Goal: Information Seeking & Learning: Learn about a topic

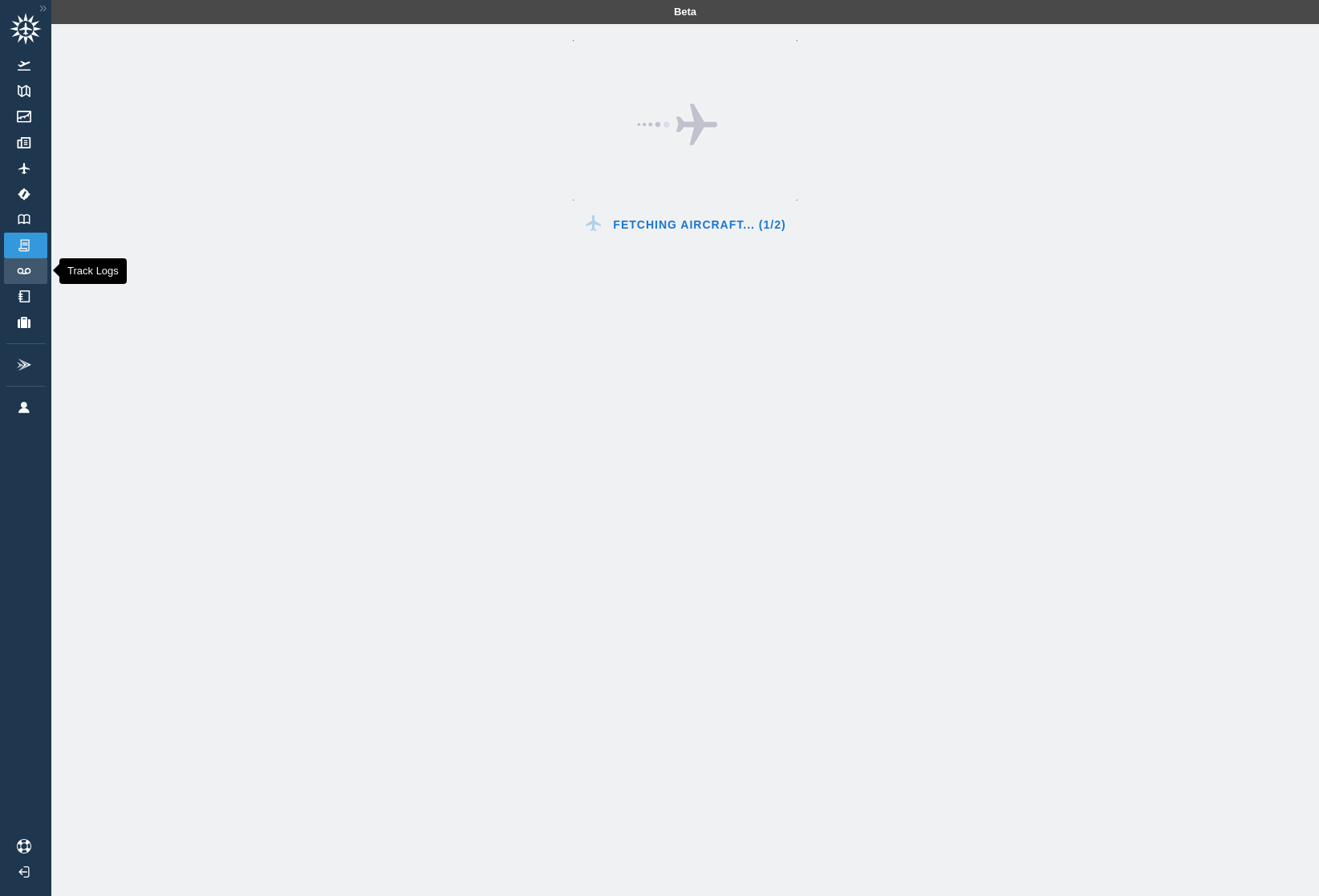
click at [28, 271] on img at bounding box center [23, 271] width 18 height 7
click at [733, 222] on h6 "Fetching Aircraft... (1/2)" at bounding box center [699, 224] width 172 height 11
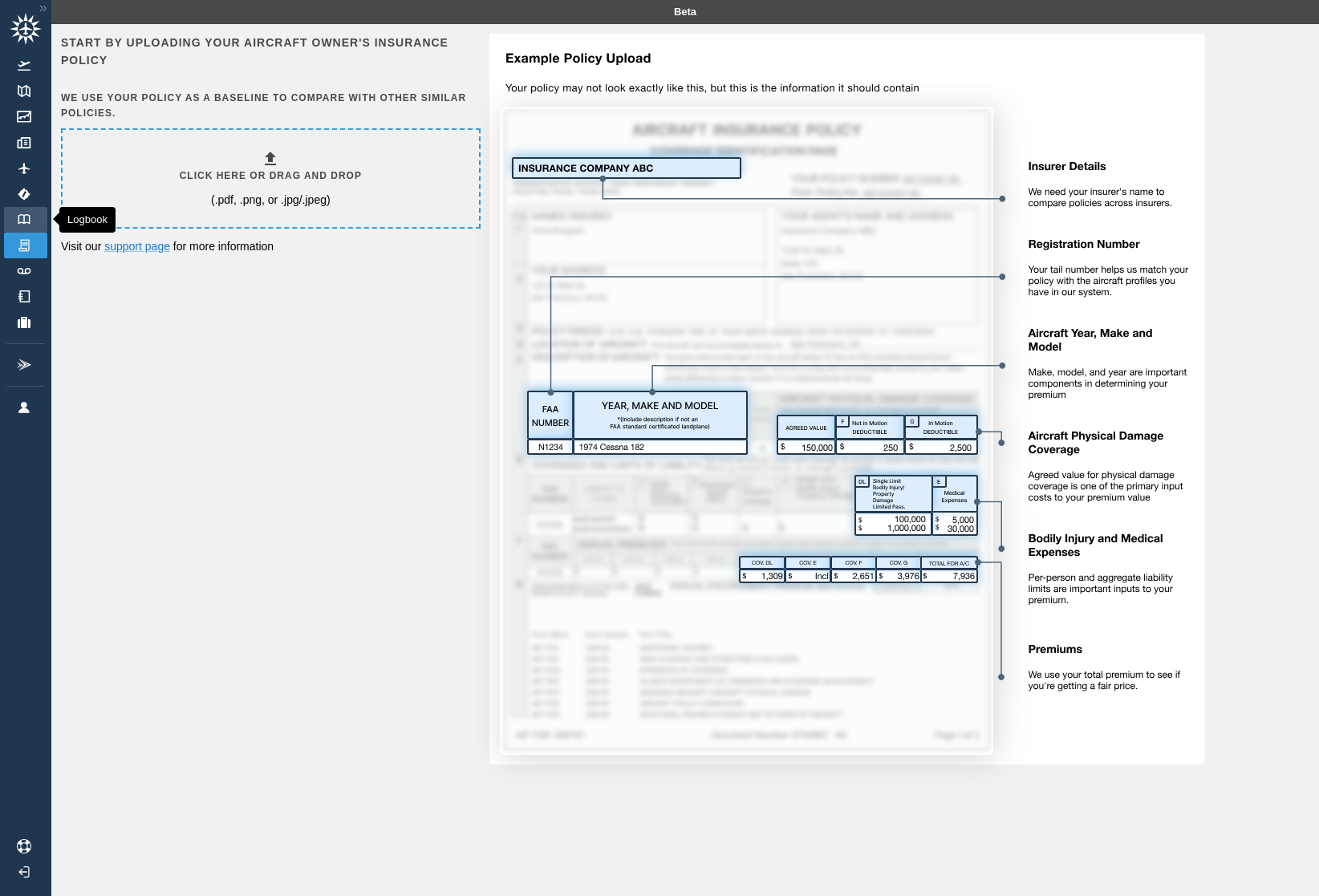
click at [29, 218] on img at bounding box center [23, 219] width 18 height 10
